Goal: Task Accomplishment & Management: Manage account settings

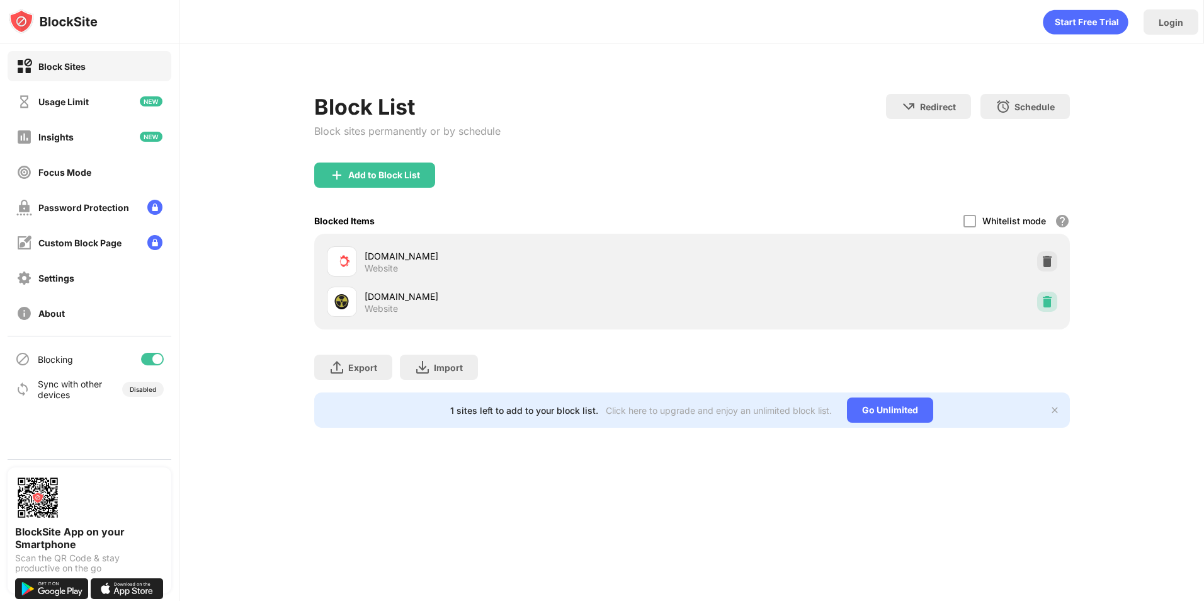
click at [1044, 300] on img at bounding box center [1047, 301] width 13 height 13
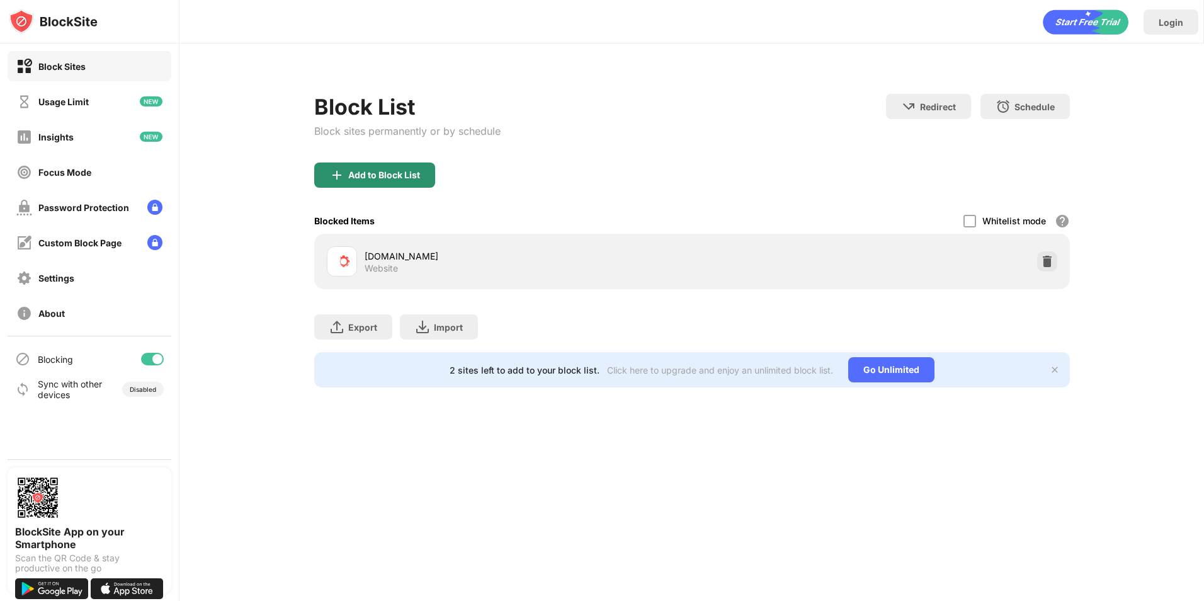
click at [340, 171] on img at bounding box center [336, 175] width 15 height 15
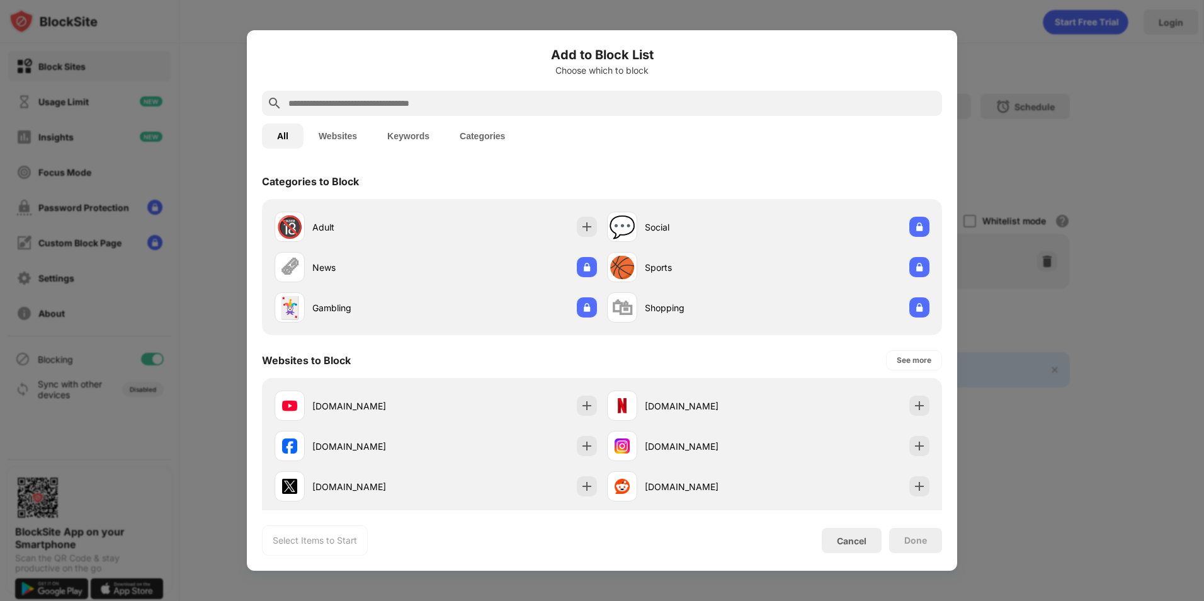
click at [336, 105] on input "text" at bounding box center [612, 103] width 650 height 15
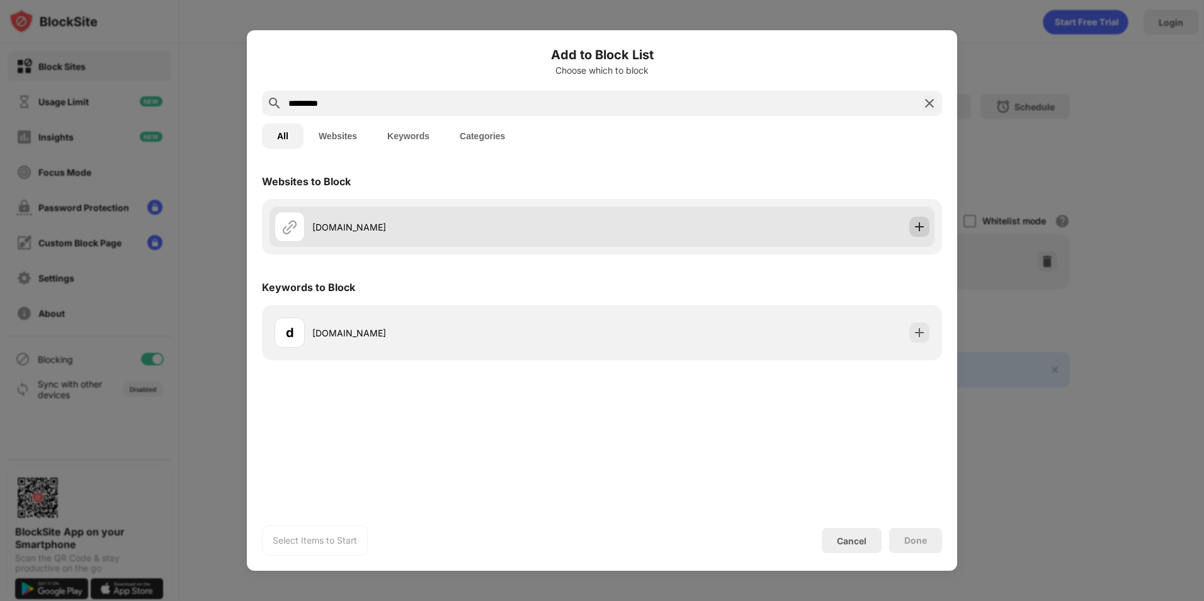
type input "*********"
click at [917, 233] on div at bounding box center [920, 227] width 20 height 20
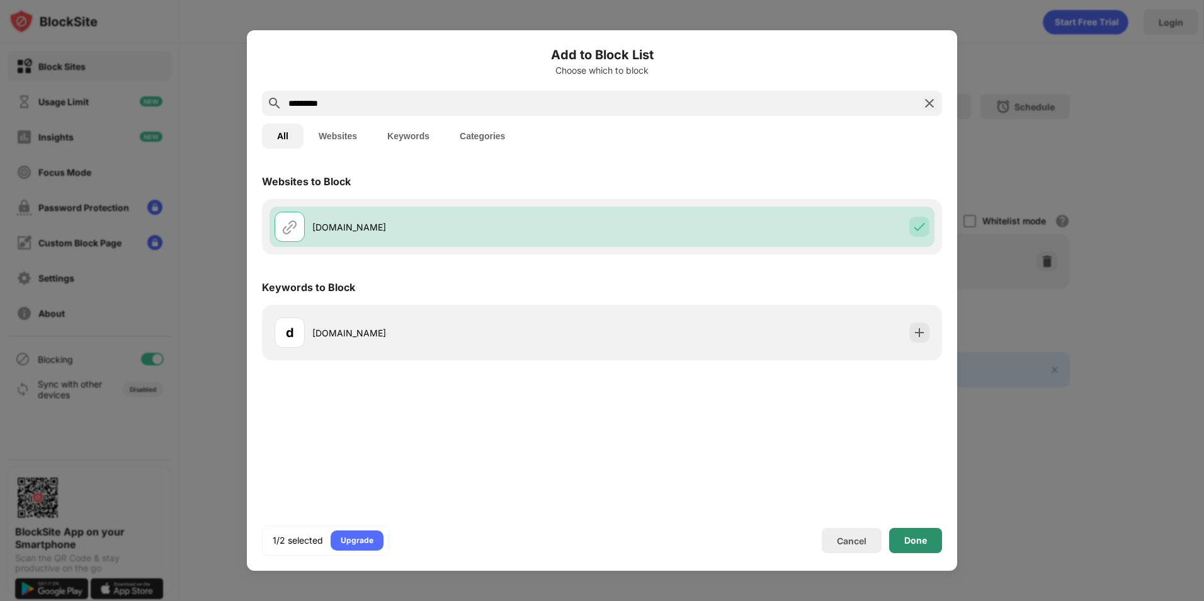
click at [922, 539] on div "Done" at bounding box center [916, 540] width 23 height 10
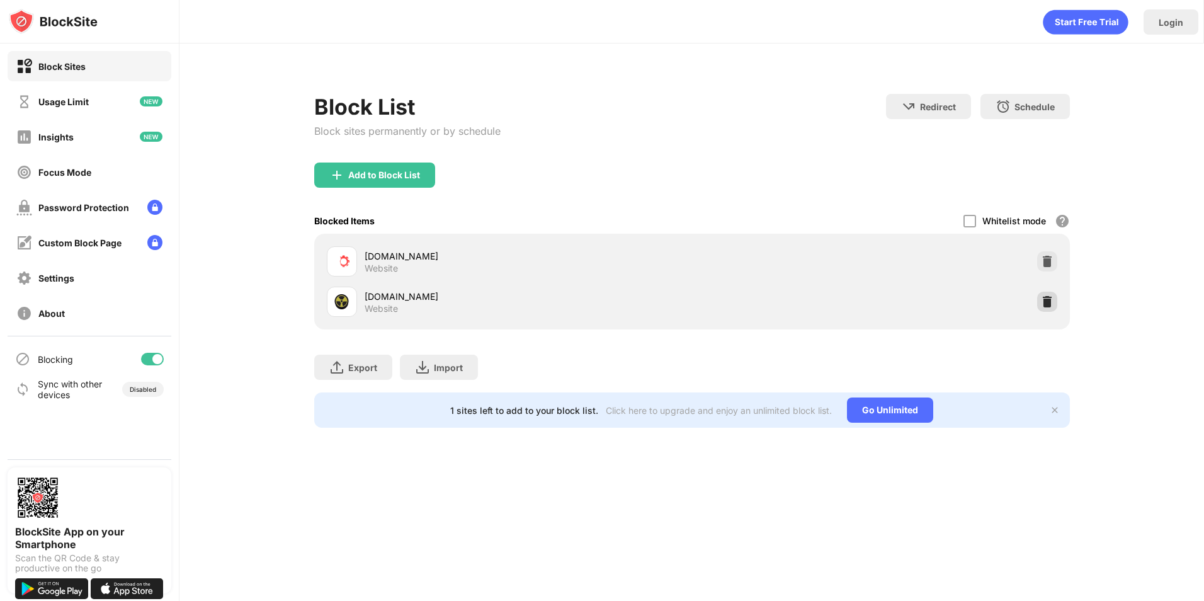
click at [1051, 304] on img at bounding box center [1047, 301] width 13 height 13
